Goal: Find contact information: Find contact information

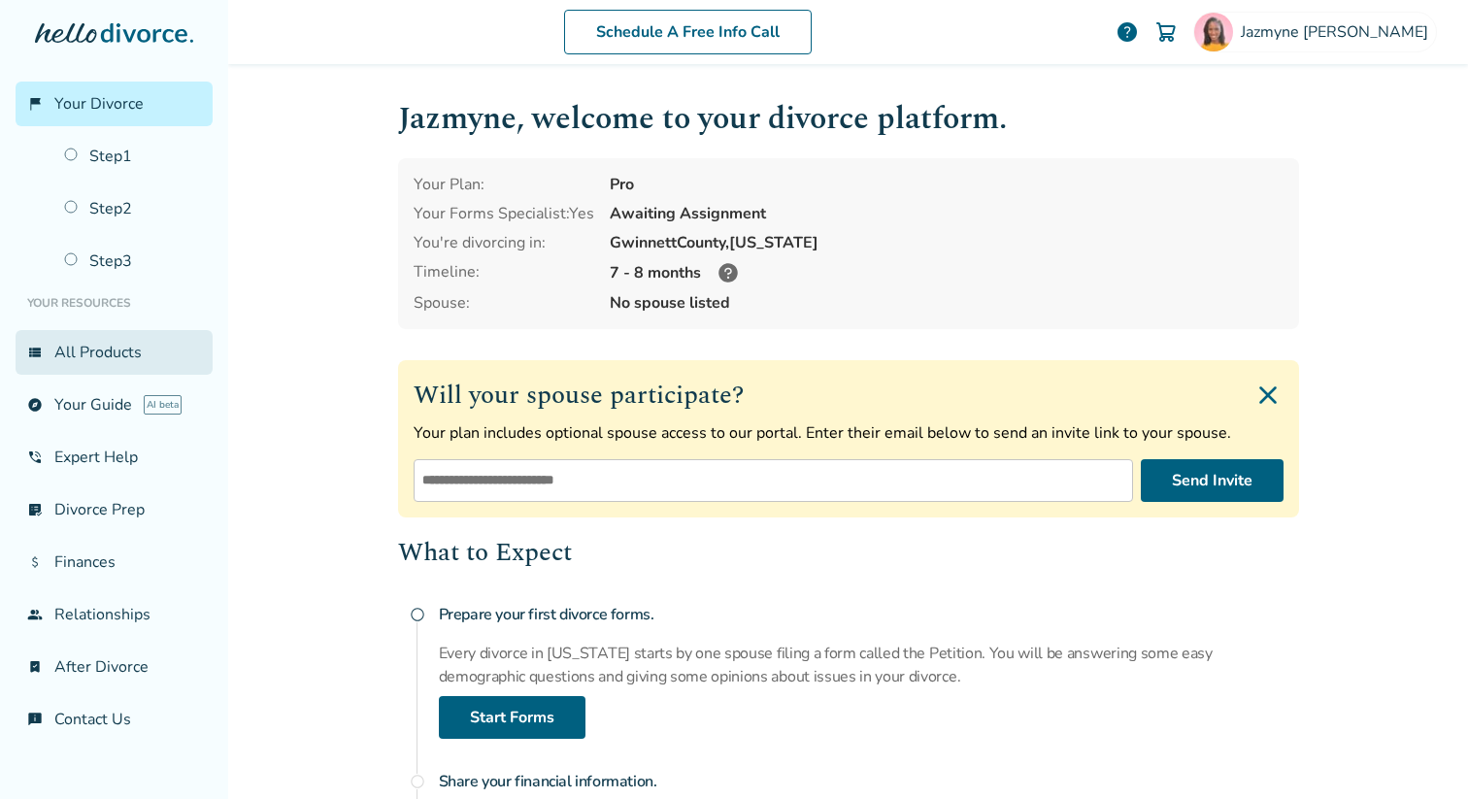
click at [89, 362] on link "view_list All Products" at bounding box center [114, 352] width 197 height 45
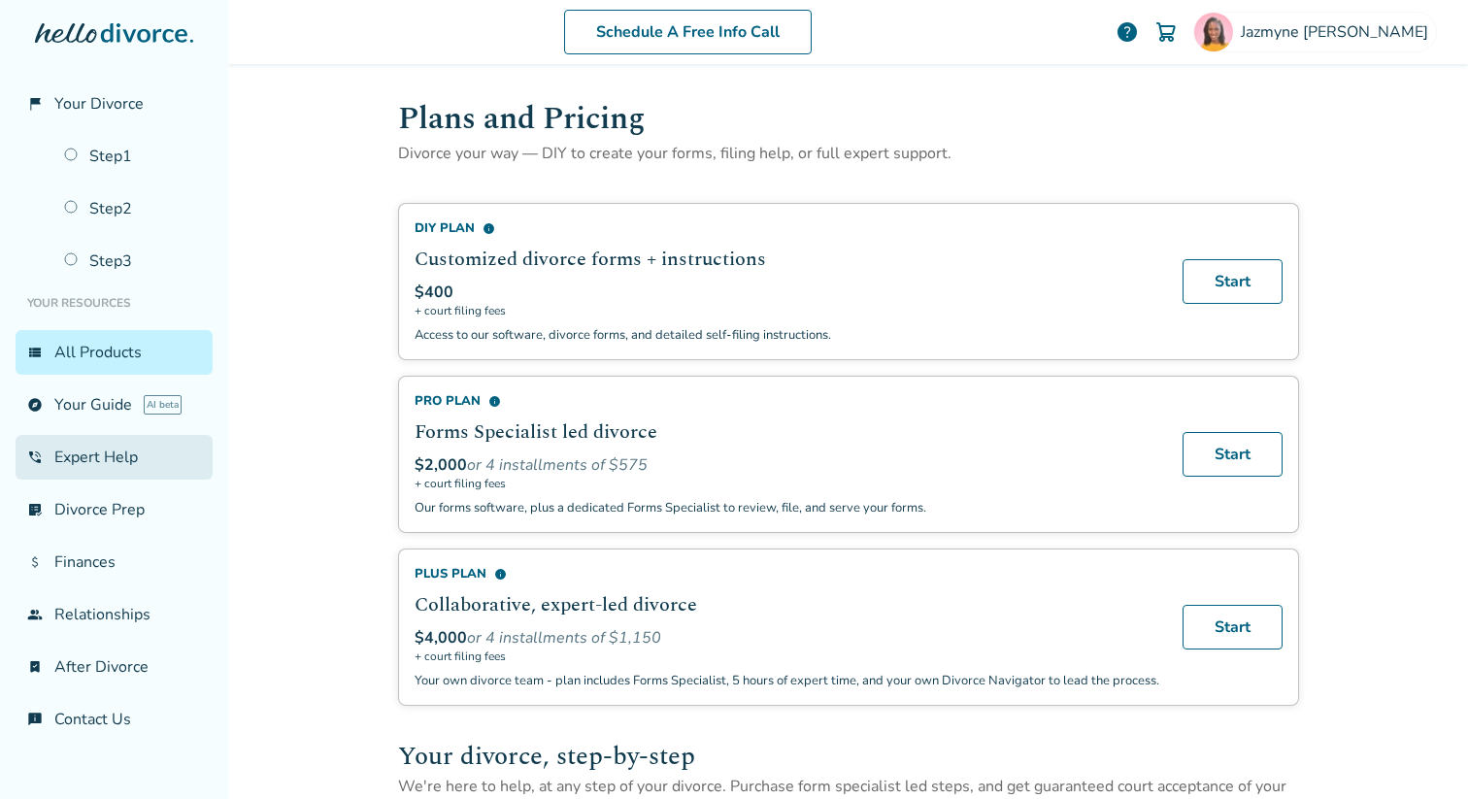
click at [107, 452] on link "phone_in_talk Expert Help" at bounding box center [114, 457] width 197 height 45
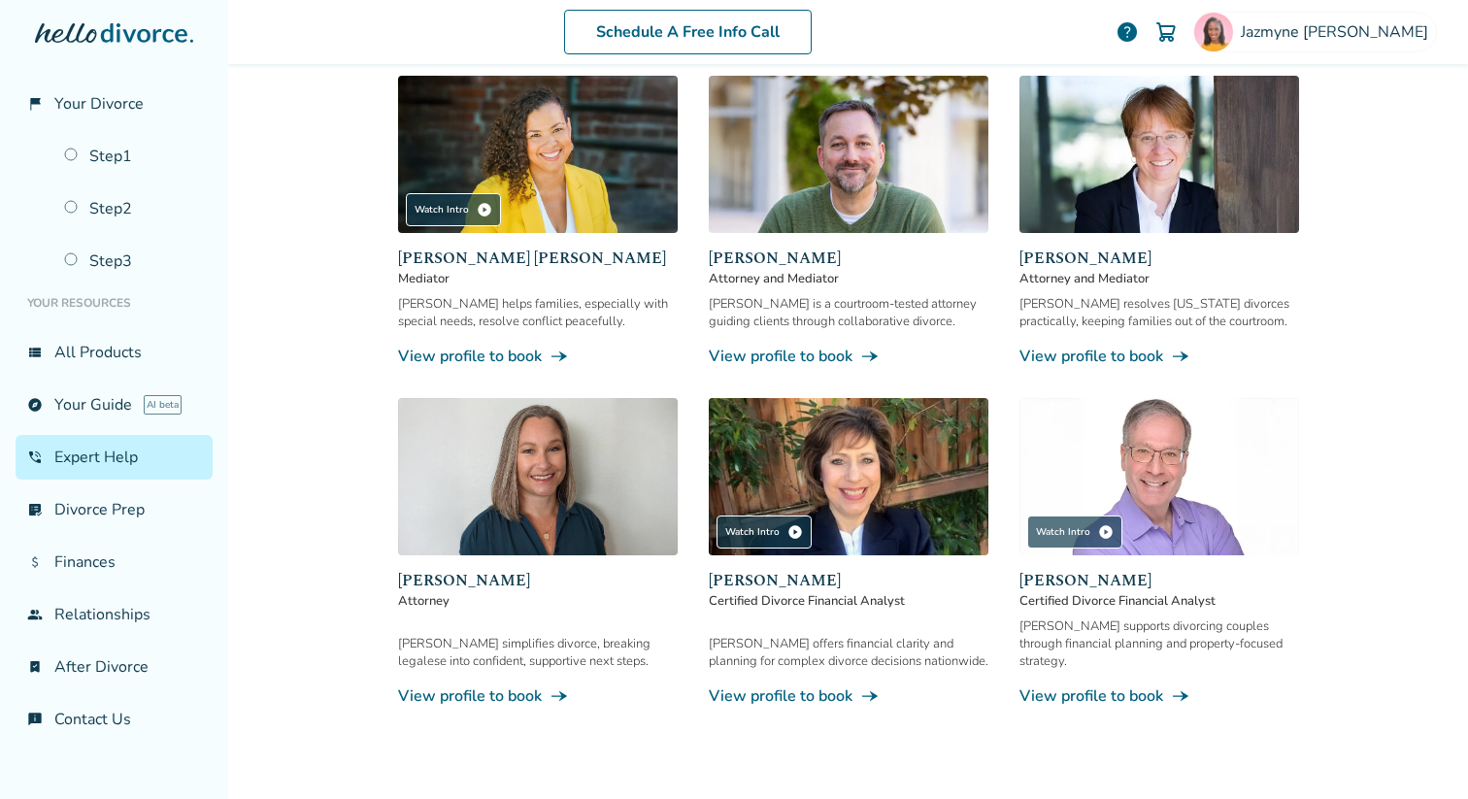
scroll to position [281, 0]
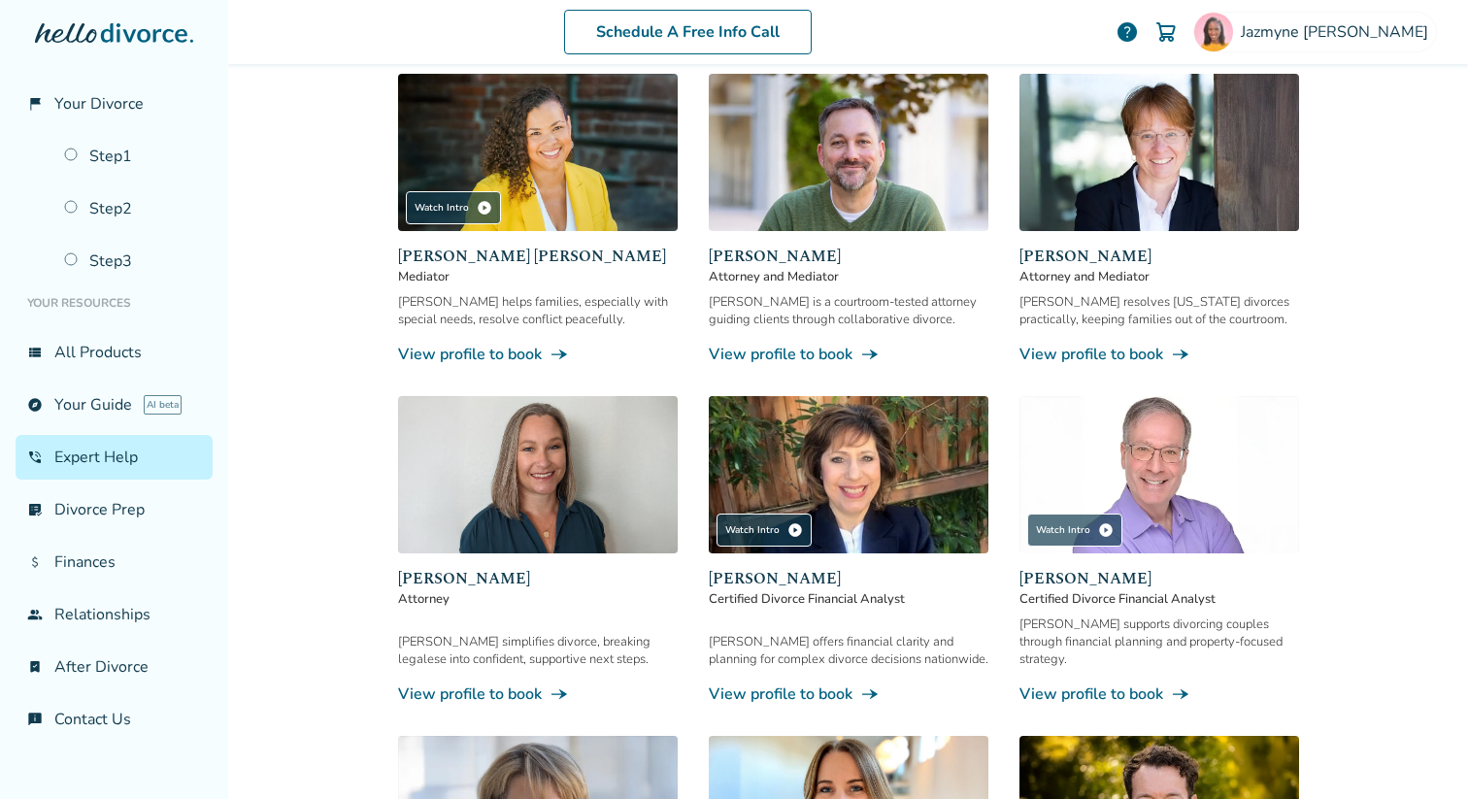
click at [592, 479] on img at bounding box center [538, 474] width 280 height 157
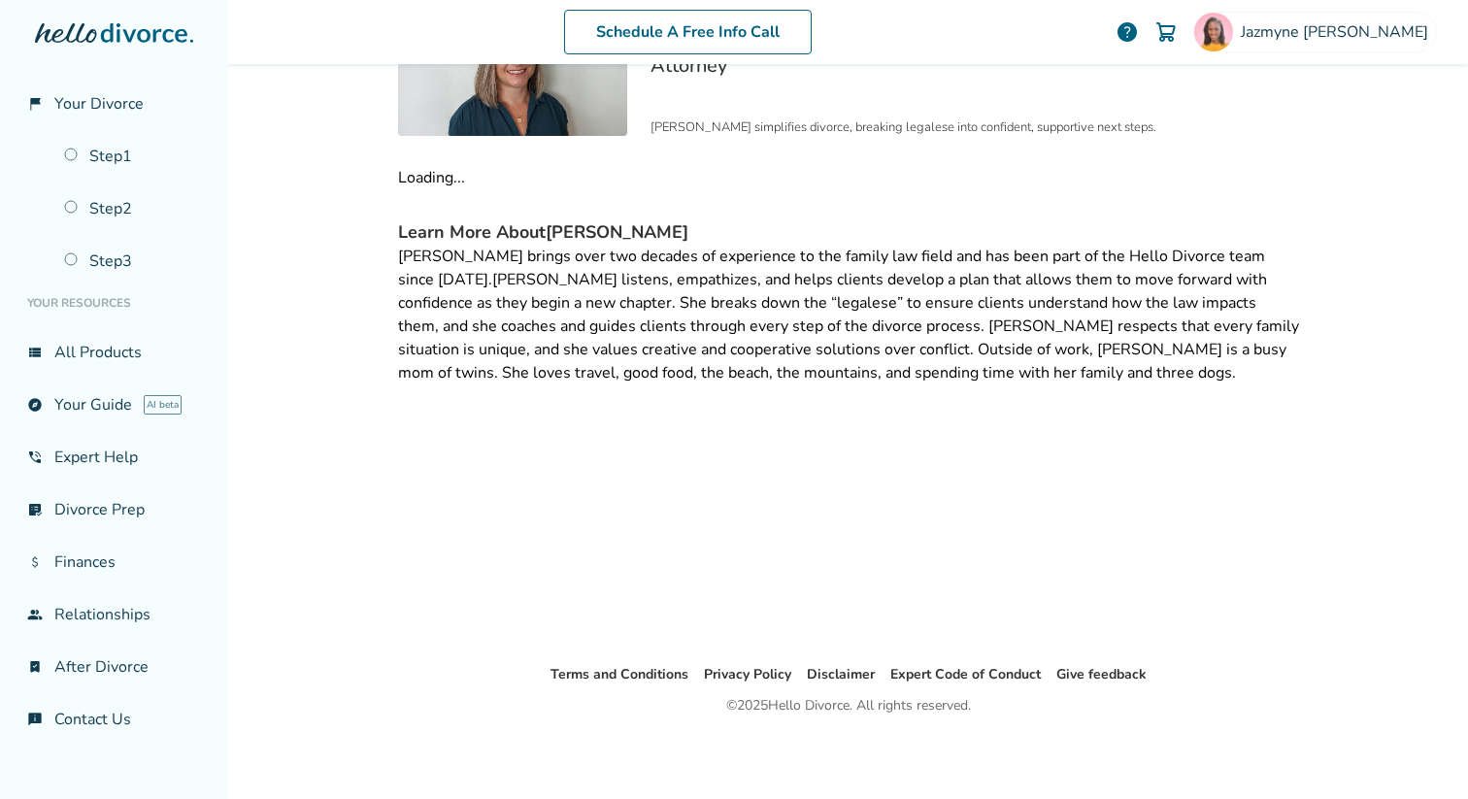
scroll to position [95, 0]
